Goal: Check status: Check status

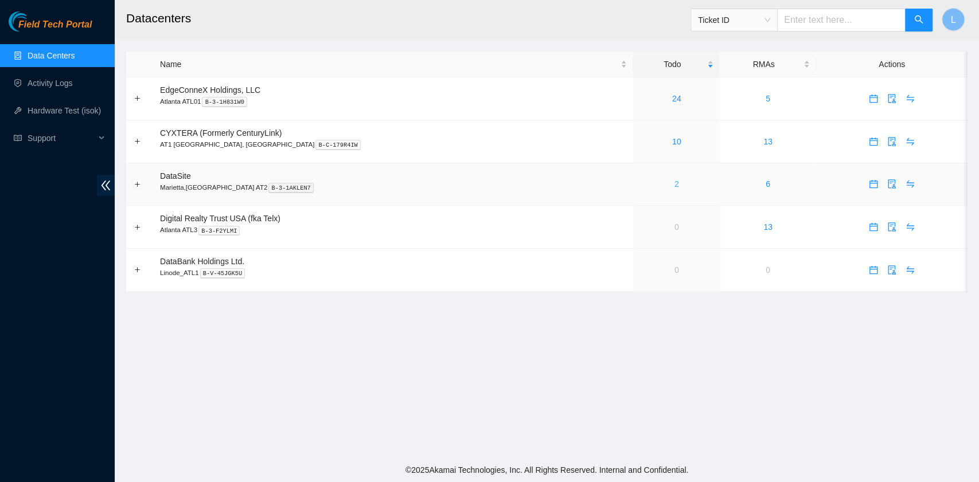
click at [675, 188] on link "2" at bounding box center [677, 184] width 5 height 9
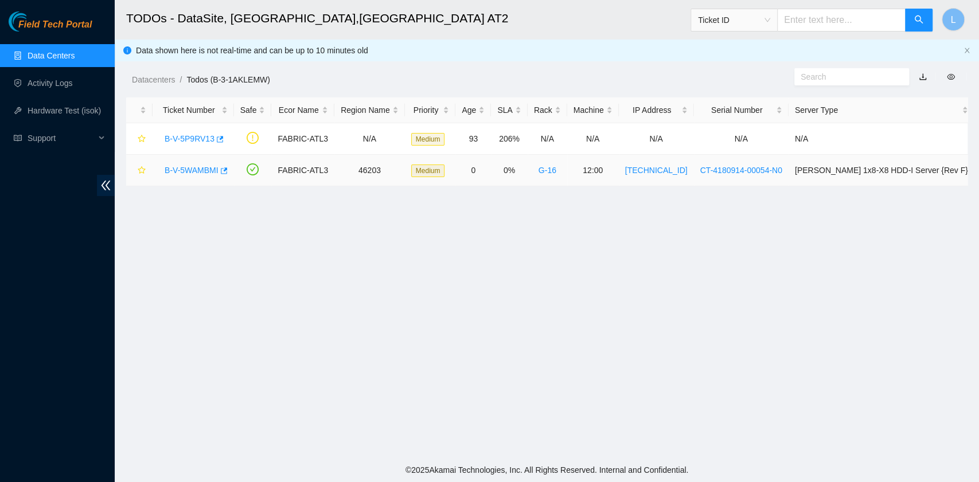
click at [201, 168] on link "B-V-5WAMBMI" at bounding box center [192, 170] width 54 height 9
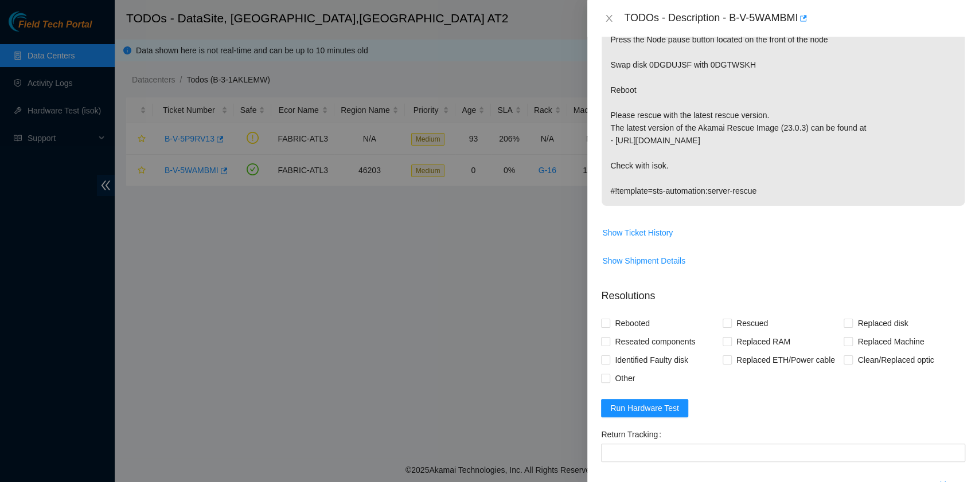
scroll to position [306, 0]
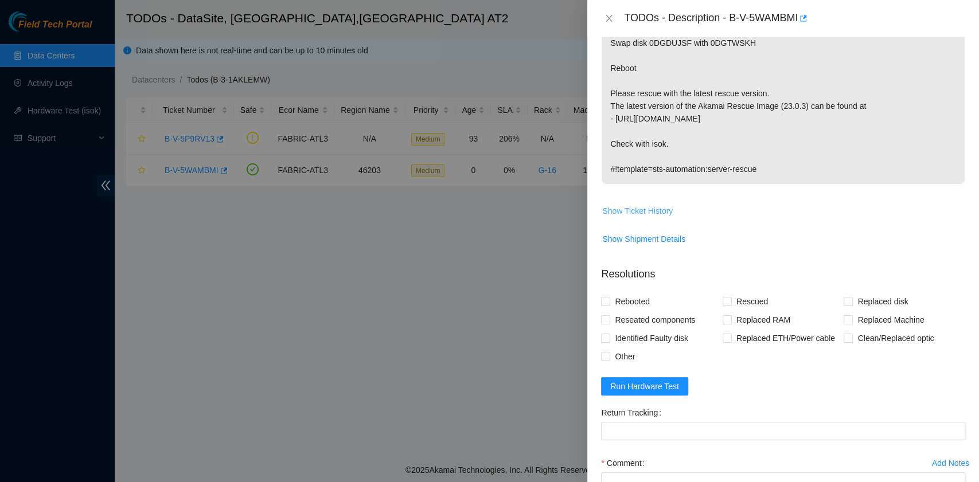
click at [663, 217] on span "Show Ticket History" at bounding box center [637, 211] width 71 height 13
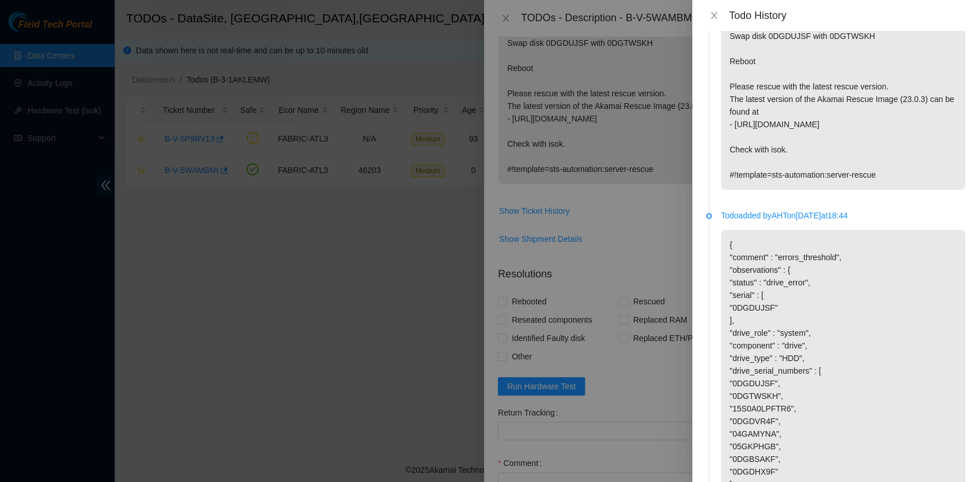
scroll to position [149, 0]
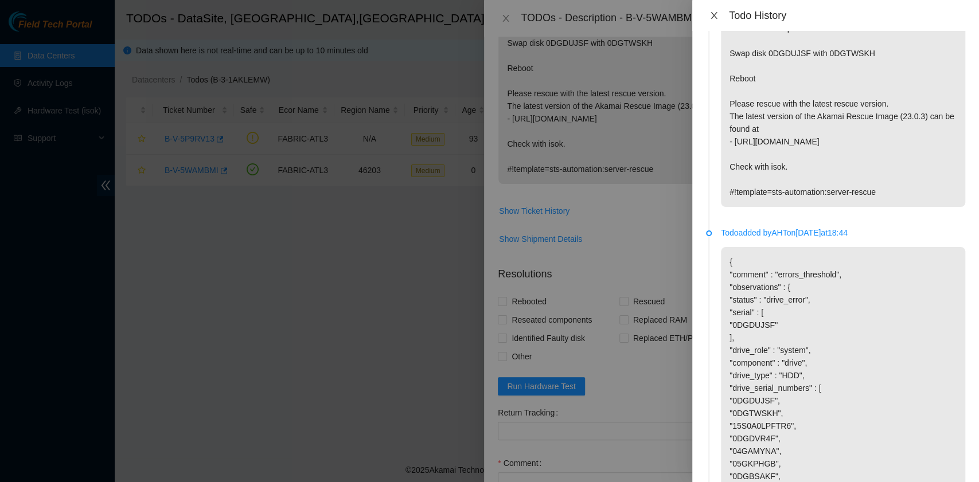
click at [717, 11] on icon "close" at bounding box center [714, 15] width 9 height 9
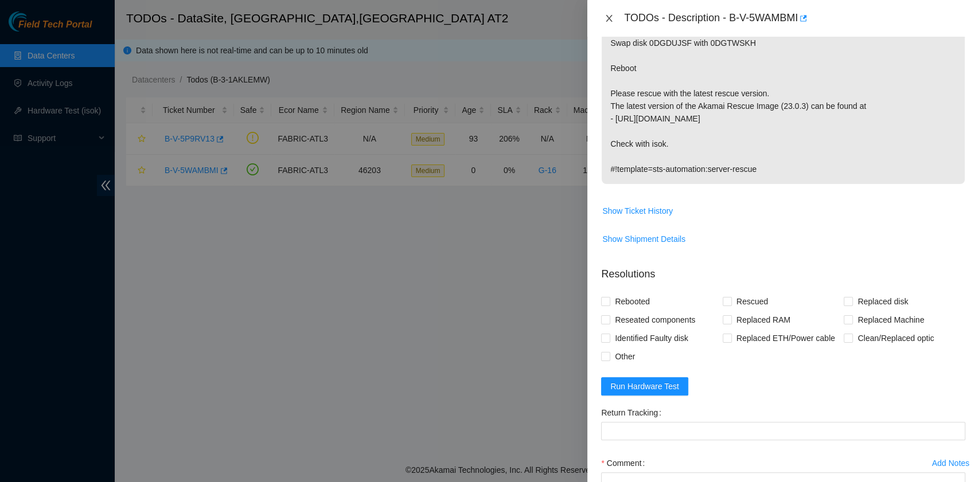
click at [609, 17] on icon "close" at bounding box center [609, 18] width 9 height 9
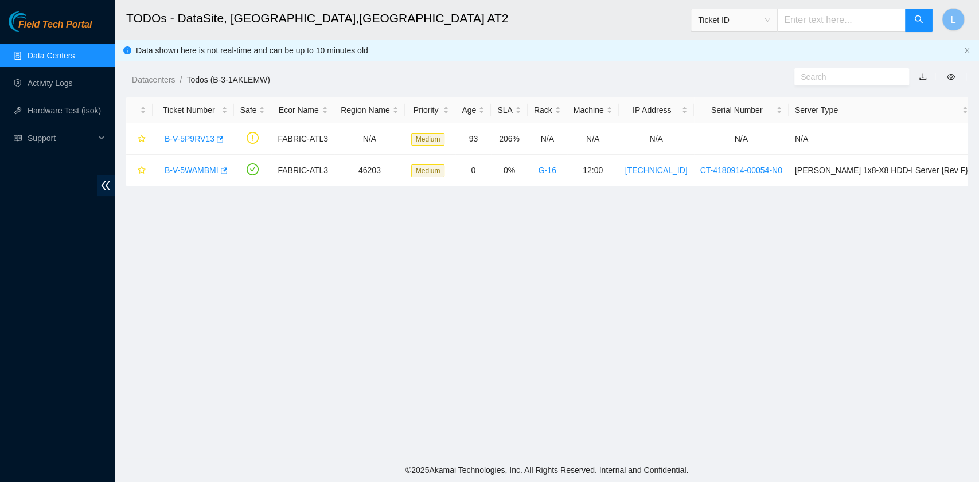
scroll to position [291, 0]
